Goal: Information Seeking & Learning: Learn about a topic

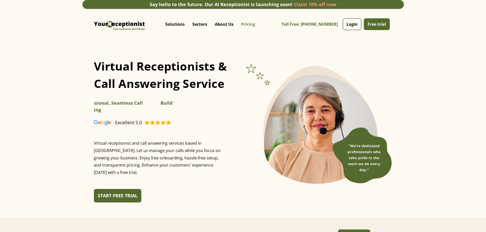
click at [237, 23] on link "Pricing" at bounding box center [248, 24] width 22 height 15
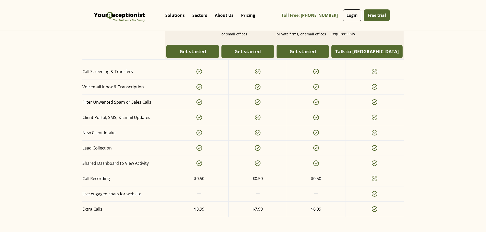
scroll to position [485, 0]
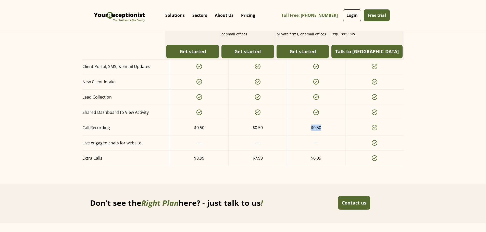
drag, startPoint x: 323, startPoint y: 131, endPoint x: 312, endPoint y: 131, distance: 11.2
click at [312, 131] on div "$0.50" at bounding box center [316, 127] width 58 height 15
click at [312, 131] on div "$0.50" at bounding box center [316, 128] width 10 height 6
drag, startPoint x: 326, startPoint y: 130, endPoint x: 310, endPoint y: 131, distance: 15.3
click at [310, 131] on div "$0.50" at bounding box center [316, 127] width 58 height 15
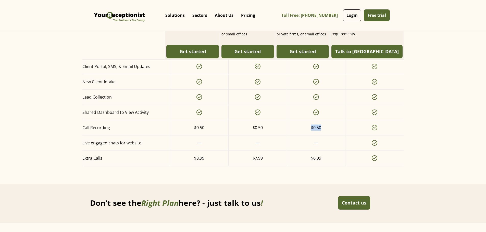
click at [310, 131] on div "$0.50" at bounding box center [316, 127] width 58 height 15
drag, startPoint x: 320, startPoint y: 131, endPoint x: 311, endPoint y: 131, distance: 8.7
click at [311, 131] on div "$0.50" at bounding box center [316, 128] width 10 height 6
drag, startPoint x: 311, startPoint y: 131, endPoint x: 319, endPoint y: 132, distance: 7.9
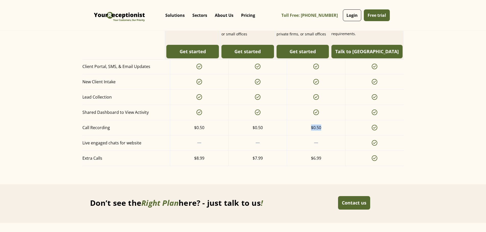
click at [319, 131] on div "$0.50" at bounding box center [316, 128] width 10 height 6
